Goal: Task Accomplishment & Management: Manage account settings

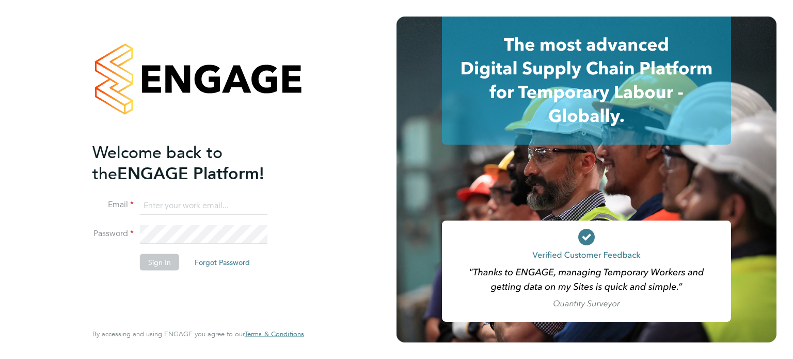
click at [192, 202] on input at bounding box center [203, 205] width 127 height 19
type input "cameronapted@hotmail.co.uk"
click at [159, 262] on button "Sign In" at bounding box center [159, 261] width 39 height 17
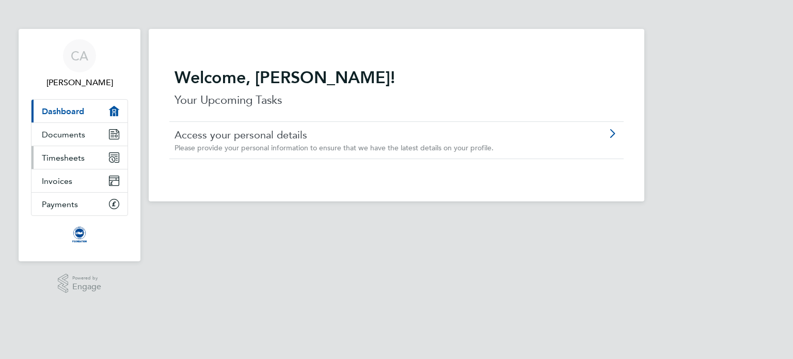
click at [83, 154] on span "Timesheets" at bounding box center [63, 158] width 43 height 10
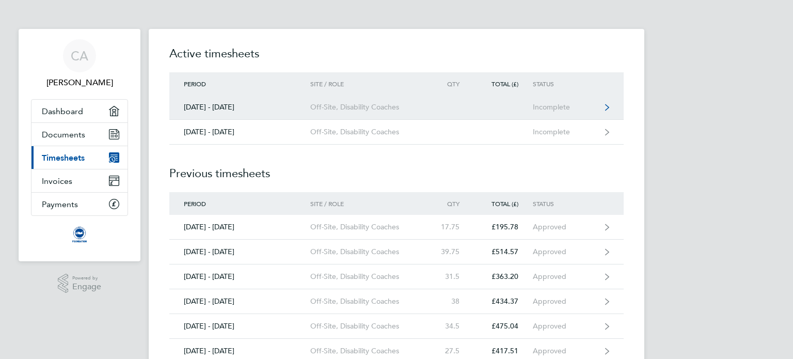
click at [371, 101] on link "[DATE] - [DATE] Off-Site, Disability Coaches Incomplete" at bounding box center [396, 107] width 454 height 25
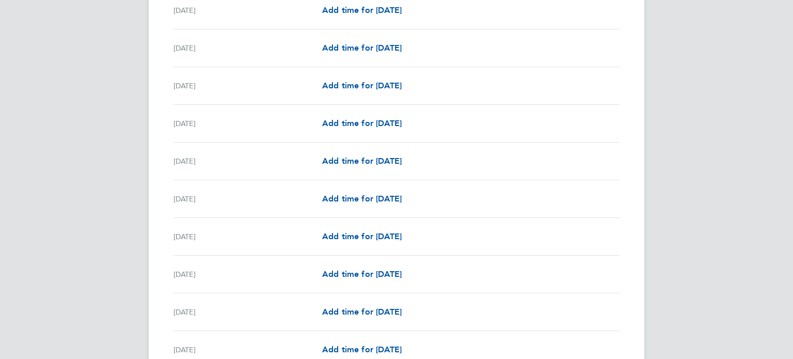
scroll to position [1074, 0]
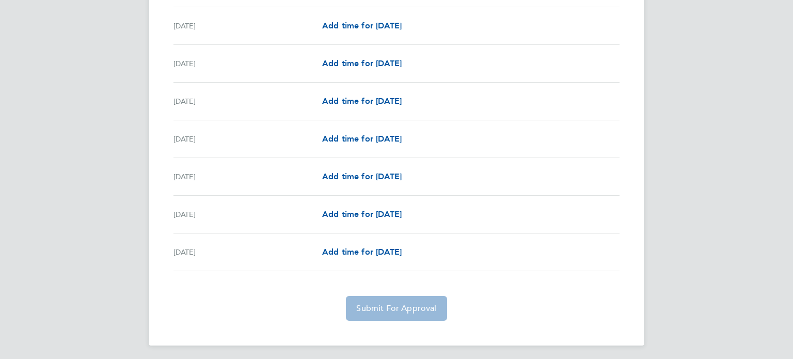
click at [422, 308] on app-form-button "Submit For Approval" at bounding box center [396, 308] width 109 height 25
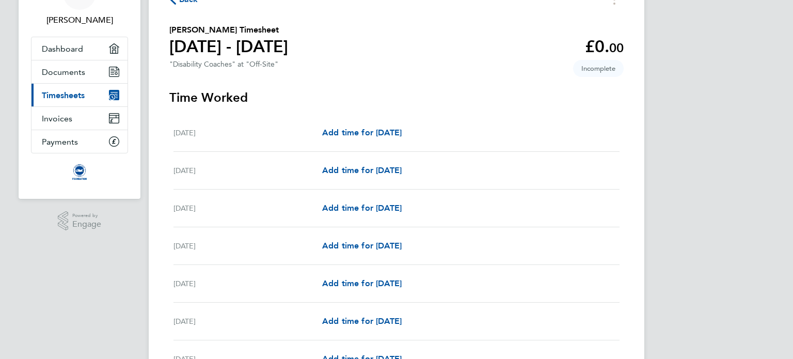
scroll to position [0, 0]
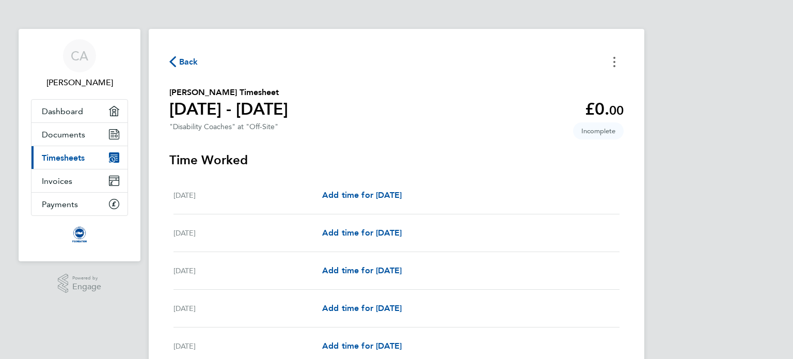
click at [613, 57] on icon "Timesheets Menu" at bounding box center [614, 62] width 2 height 10
click at [564, 83] on button "Mark as absent" at bounding box center [562, 84] width 124 height 21
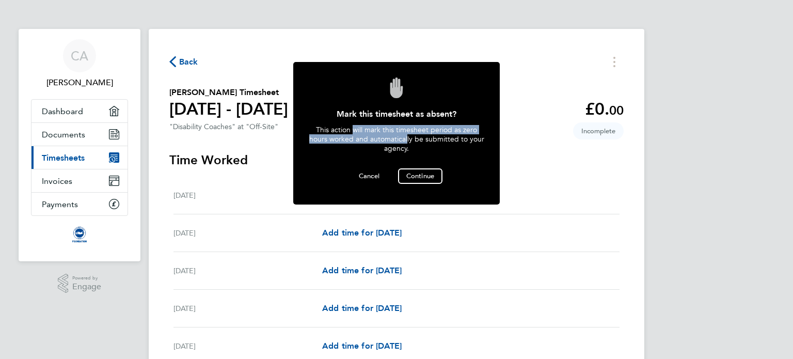
drag, startPoint x: 354, startPoint y: 129, endPoint x: 408, endPoint y: 140, distance: 55.4
click at [408, 140] on div "This action will mark this timesheet period as zero hours worked and automatica…" at bounding box center [396, 146] width 175 height 43
click at [408, 141] on div "This action will mark this timesheet period as zero hours worked and automatica…" at bounding box center [396, 146] width 175 height 43
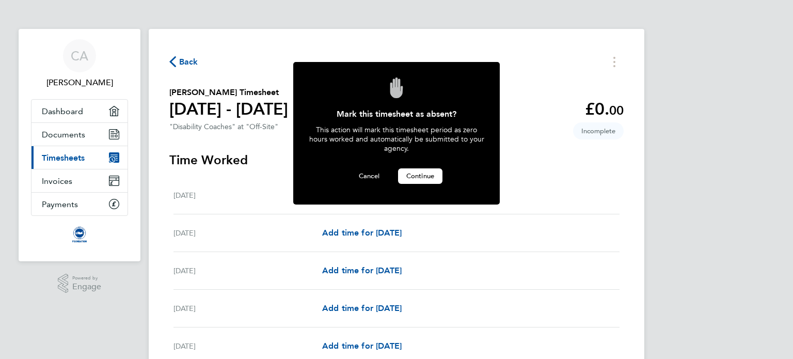
click at [425, 173] on span "Continue" at bounding box center [420, 175] width 28 height 9
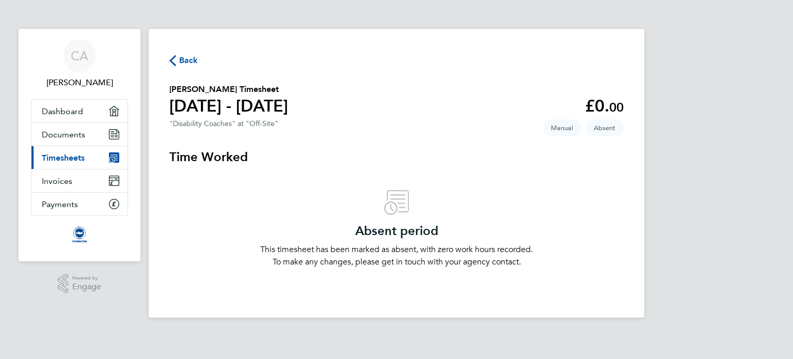
click at [187, 60] on span "Back" at bounding box center [188, 60] width 19 height 12
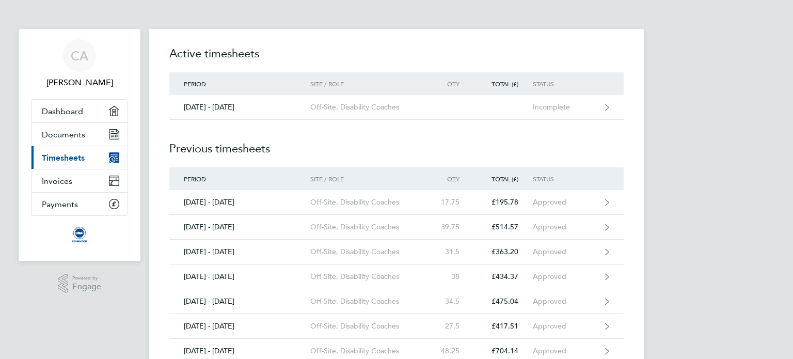
click at [243, 140] on h2 "Previous timesheets" at bounding box center [396, 143] width 454 height 47
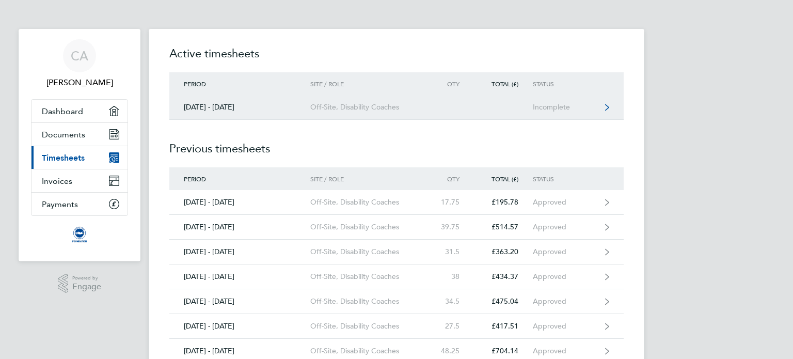
click at [357, 101] on link "[DATE] - [DATE] Off-Site, Disability Coaches Incomplete" at bounding box center [396, 107] width 454 height 25
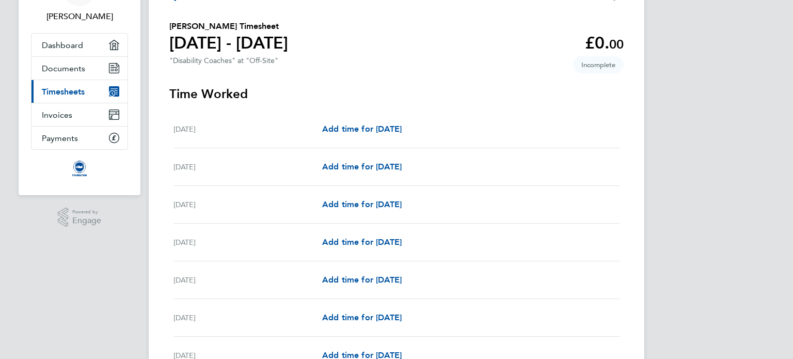
scroll to position [103, 0]
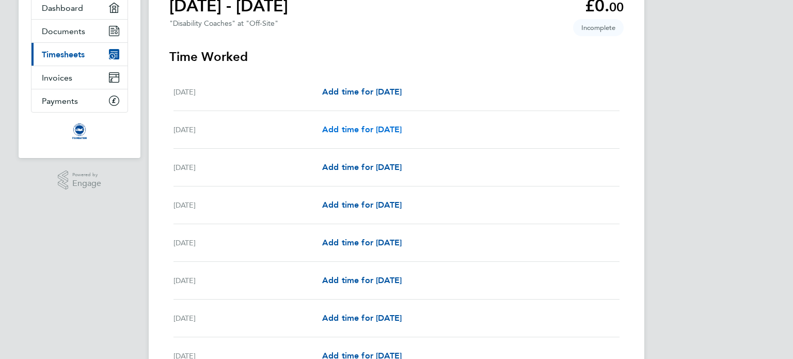
click at [386, 132] on span "Add time for [DATE]" at bounding box center [361, 129] width 79 height 10
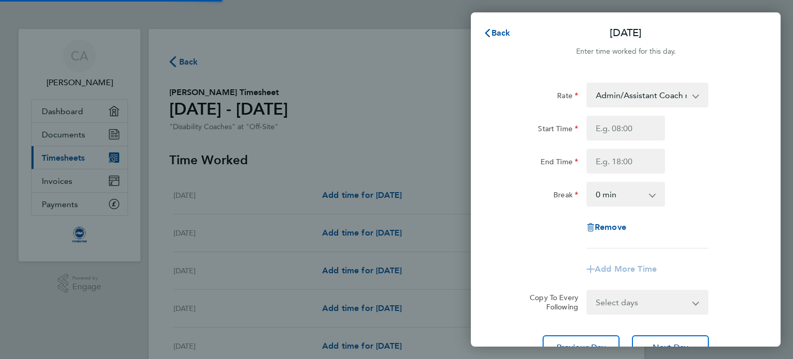
drag, startPoint x: 635, startPoint y: 97, endPoint x: 636, endPoint y: 103, distance: 6.8
click at [635, 97] on select "Admin/Assistant Coach rate - 12.60 Lead Coach Rate - 16.28" at bounding box center [640, 95] width 107 height 23
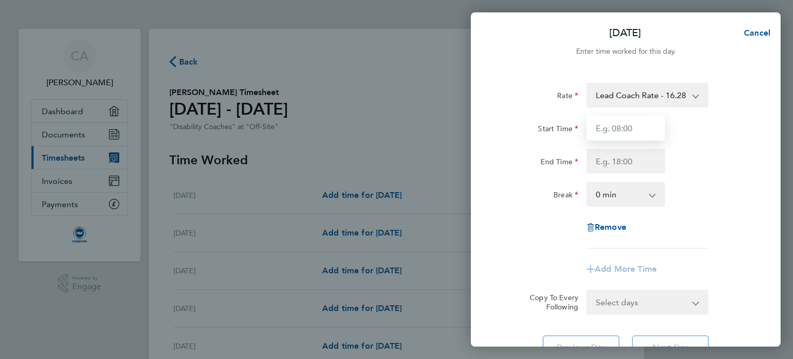
drag, startPoint x: 636, startPoint y: 105, endPoint x: 641, endPoint y: 124, distance: 19.8
click at [641, 124] on input "Start Time" at bounding box center [625, 128] width 78 height 25
type input "17:45"
type input "19:45"
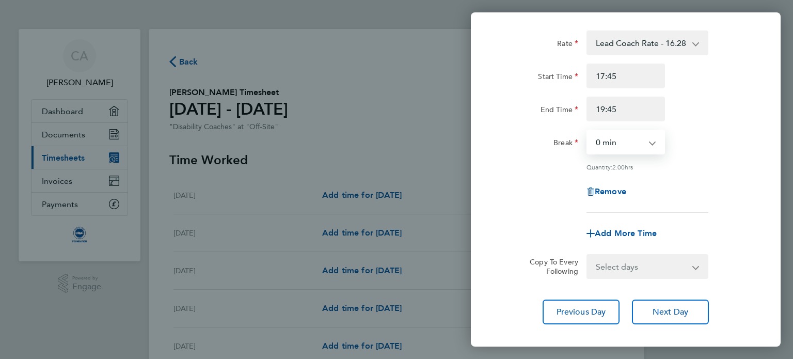
scroll to position [107, 0]
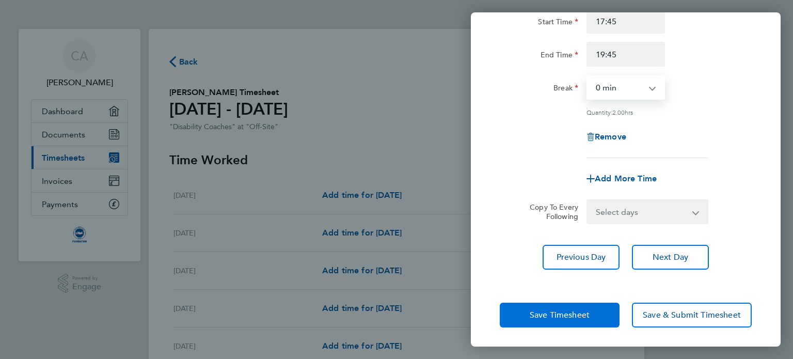
click at [601, 302] on button "Save Timesheet" at bounding box center [560, 314] width 120 height 25
